Goal: Task Accomplishment & Management: Use online tool/utility

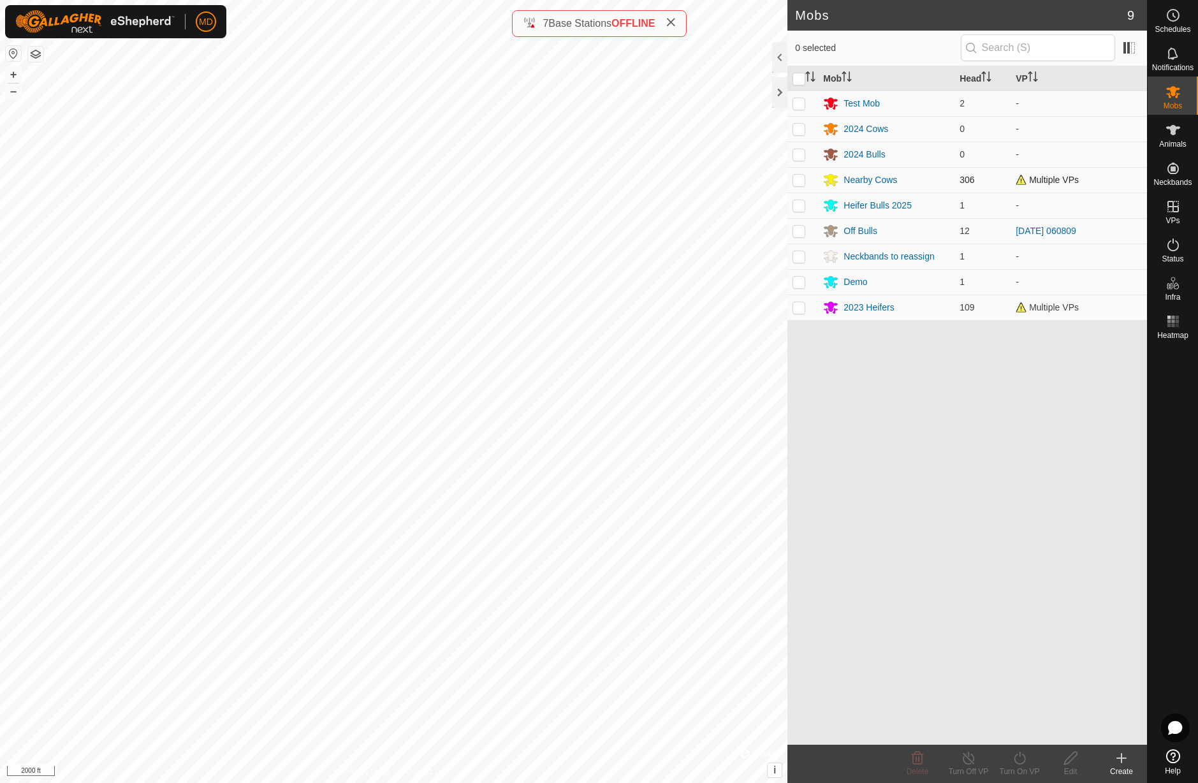
click at [800, 180] on p-checkbox at bounding box center [798, 180] width 13 height 10
checkbox input "true"
click at [1171, 210] on icon at bounding box center [1172, 206] width 15 height 15
click at [1117, 201] on link "In Rotation" at bounding box center [1091, 205] width 109 height 25
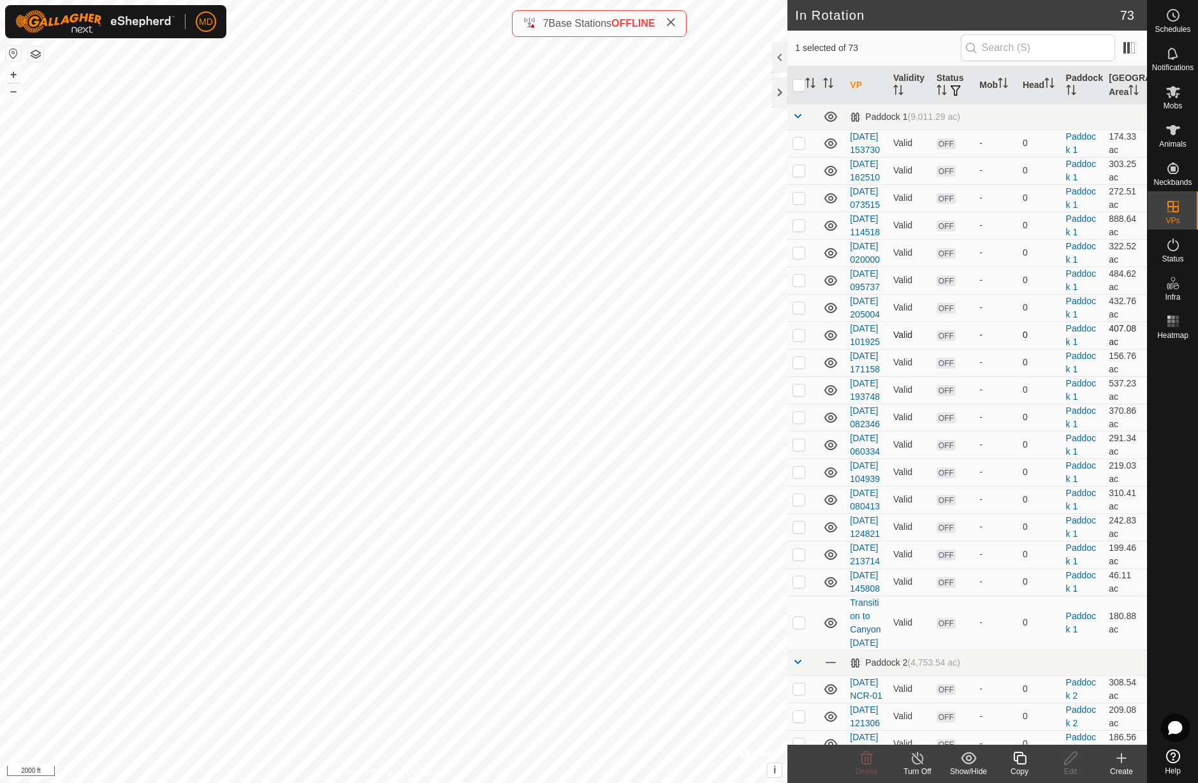
checkbox input "true"
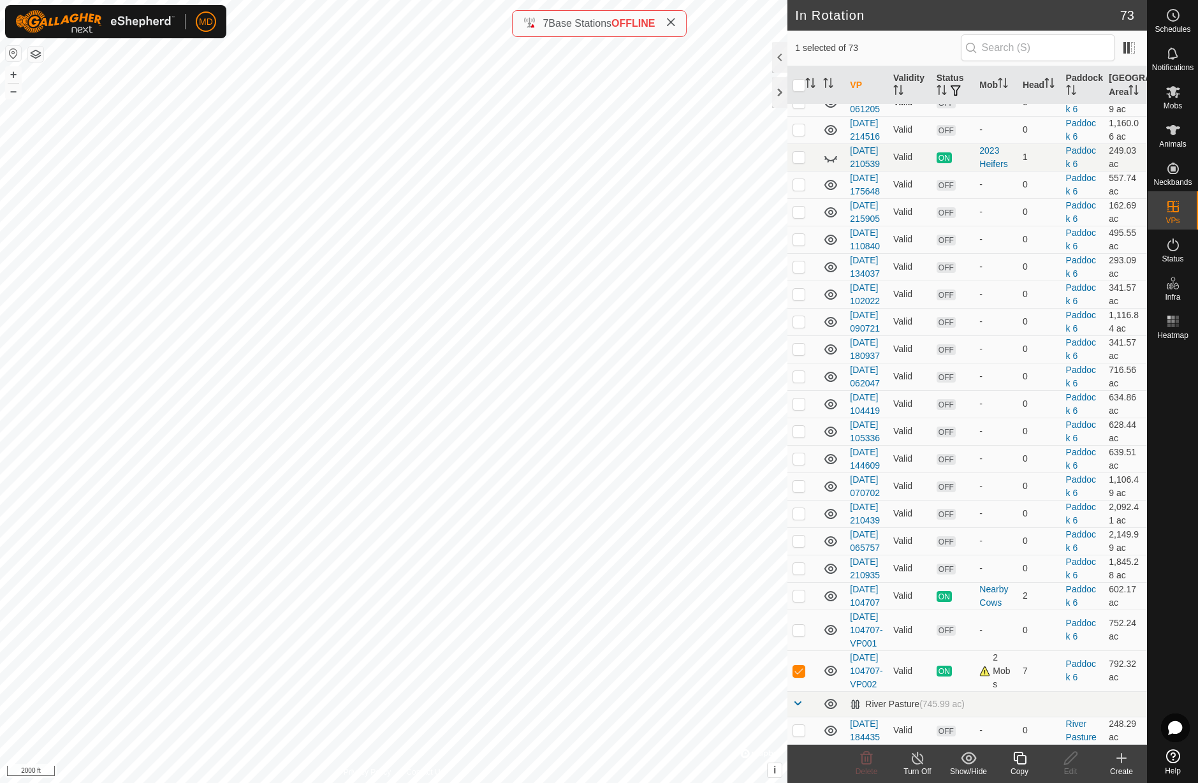
scroll to position [1754, 0]
click at [803, 162] on p-checkbox at bounding box center [798, 157] width 13 height 10
click at [829, 165] on icon at bounding box center [830, 157] width 15 height 15
click at [801, 162] on p-checkbox at bounding box center [798, 157] width 13 height 10
checkbox input "false"
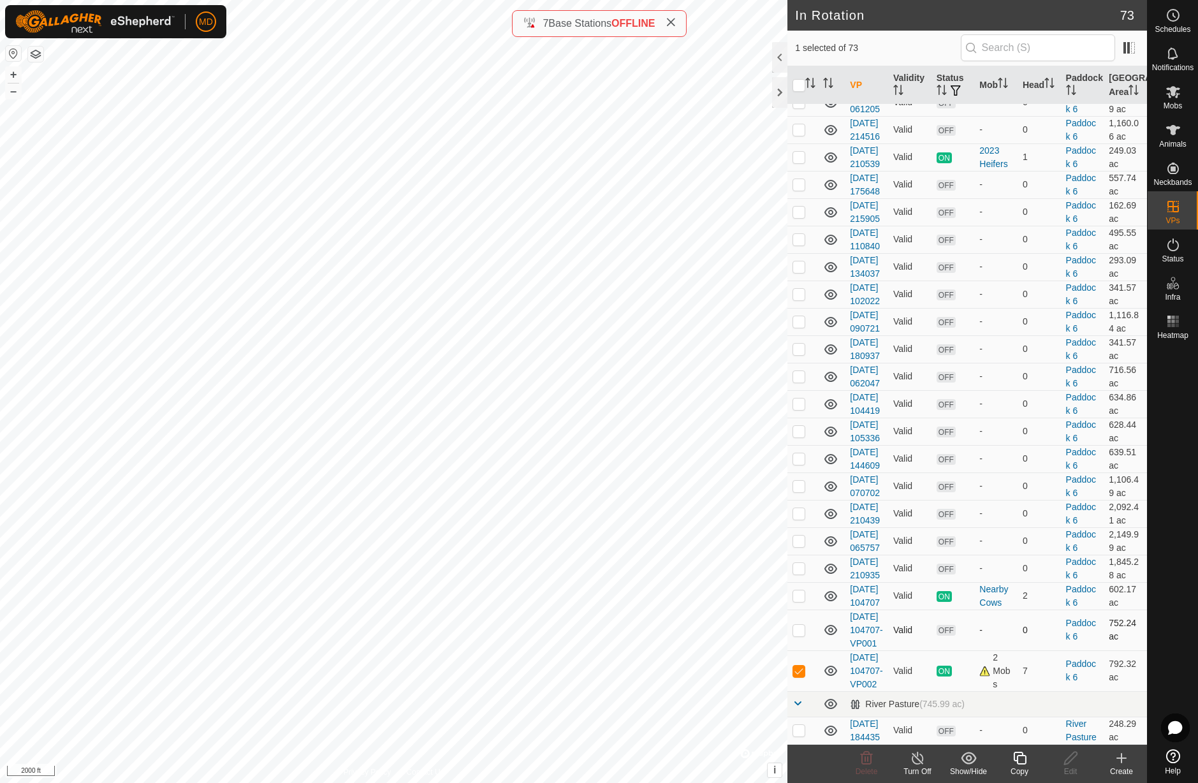
scroll to position [2426, 0]
click at [1171, 95] on icon at bounding box center [1173, 92] width 14 height 12
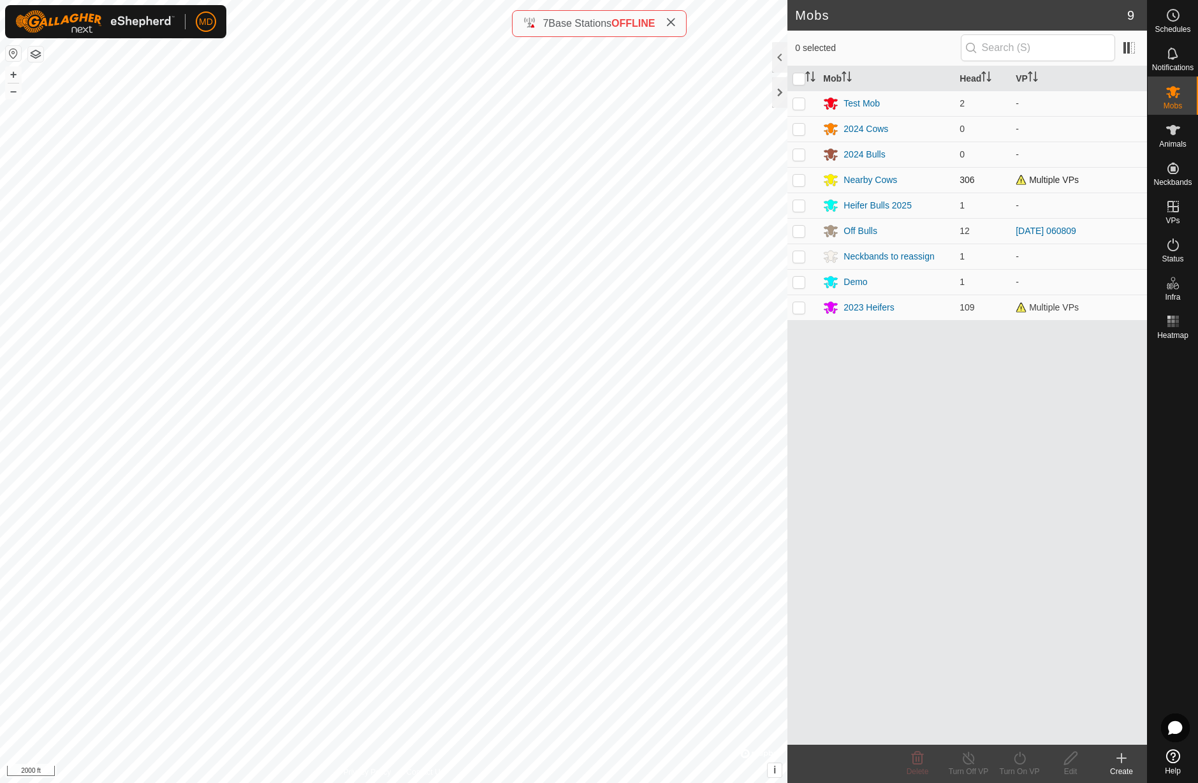
click at [799, 182] on p-checkbox at bounding box center [798, 180] width 13 height 10
checkbox input "true"
click at [1023, 760] on icon at bounding box center [1020, 757] width 16 height 15
click at [1019, 731] on link "Now" at bounding box center [1057, 729] width 126 height 25
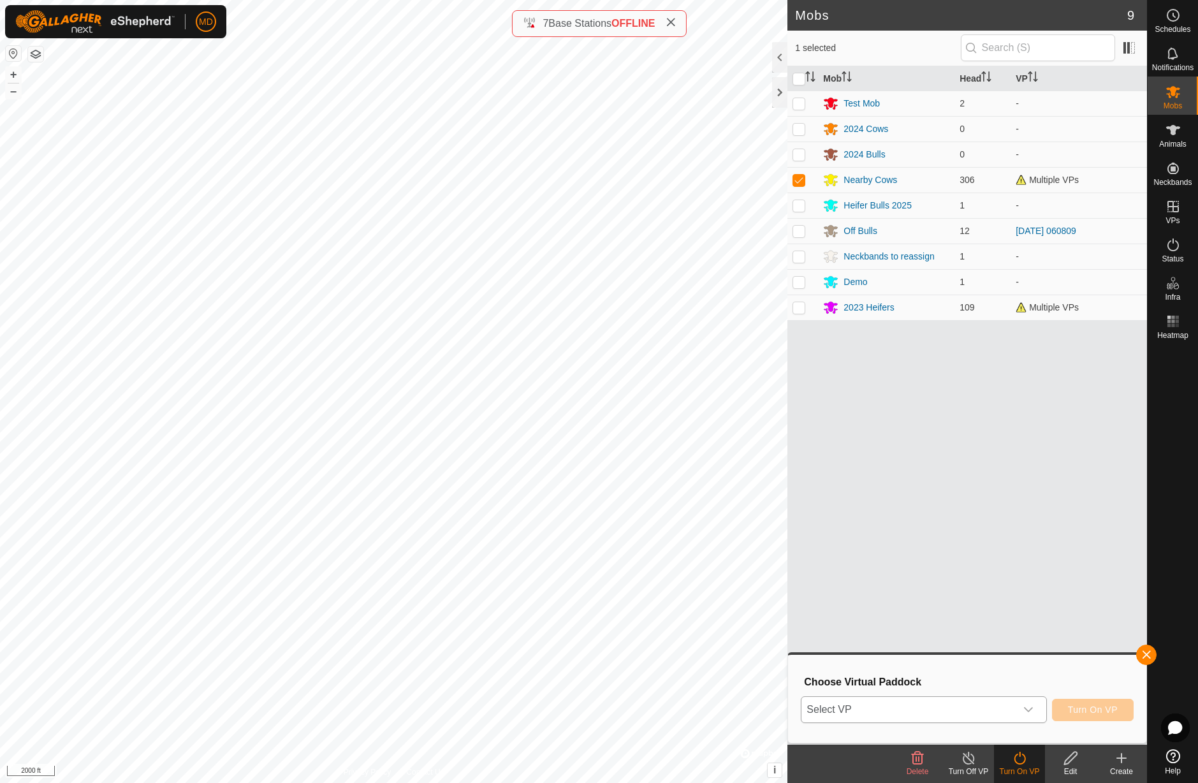
click at [1029, 709] on icon "dropdown trigger" at bounding box center [1028, 709] width 10 height 10
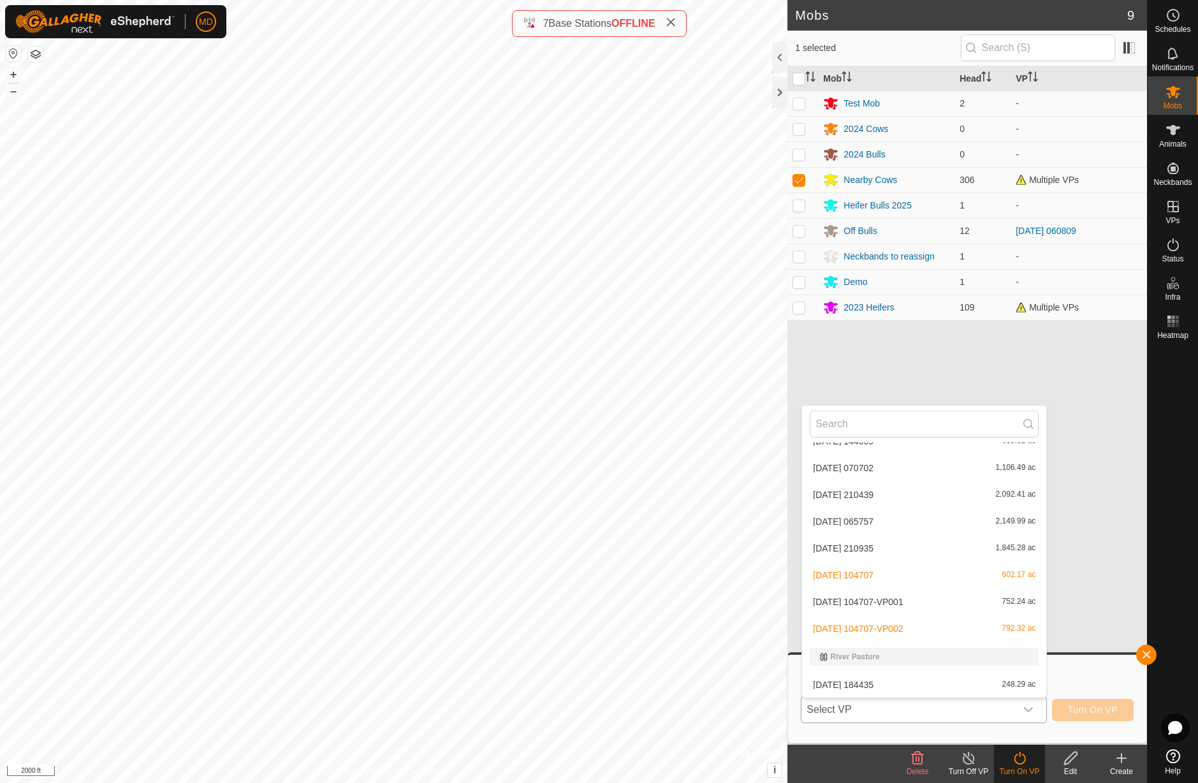
scroll to position [1815, 0]
click at [880, 631] on li "[DATE] 104707-VP002 792.32 ac" at bounding box center [924, 628] width 244 height 25
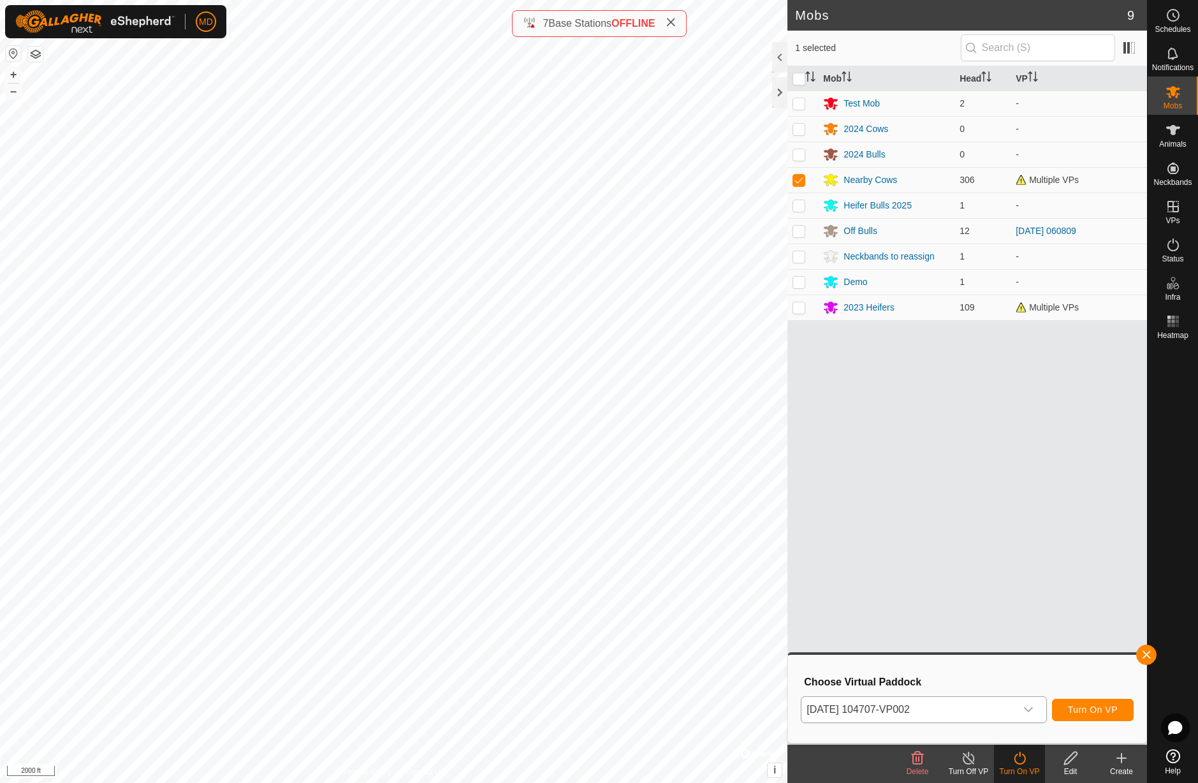
click at [1080, 711] on span "Turn On VP" at bounding box center [1093, 709] width 50 height 10
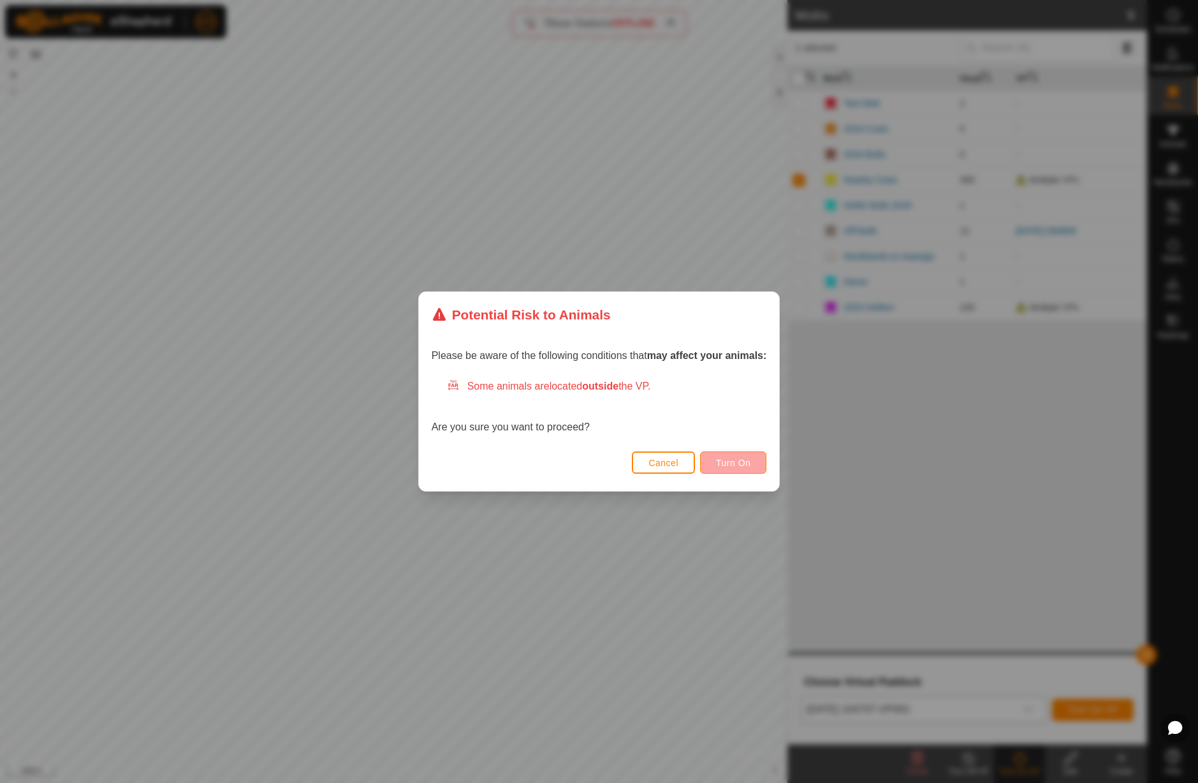
click at [744, 465] on span "Turn On" at bounding box center [733, 463] width 34 height 10
